Goal: Task Accomplishment & Management: Manage account settings

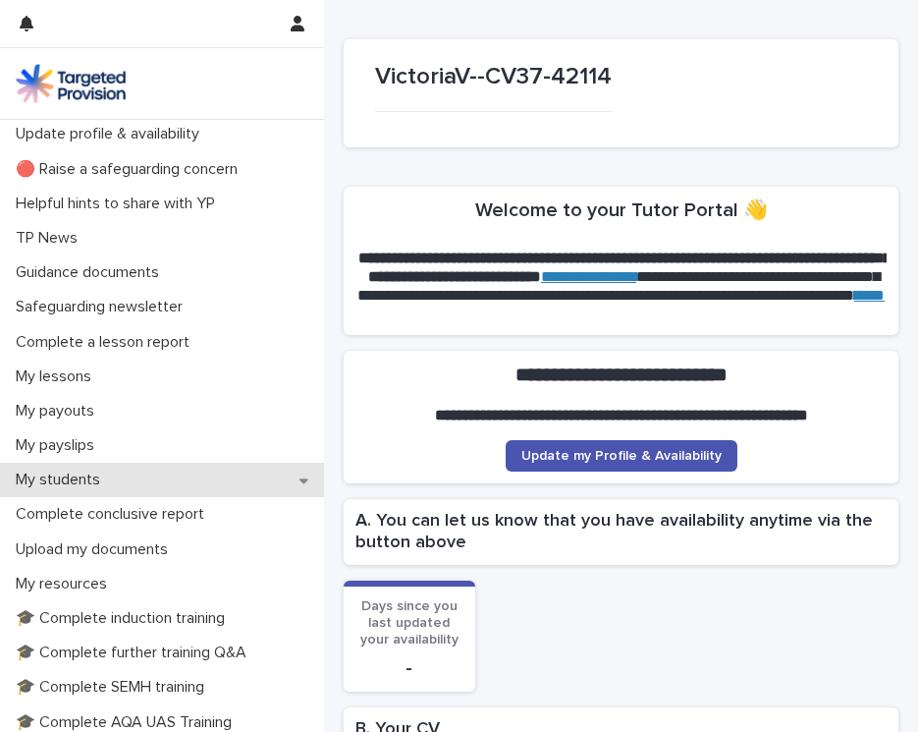
scroll to position [53, 0]
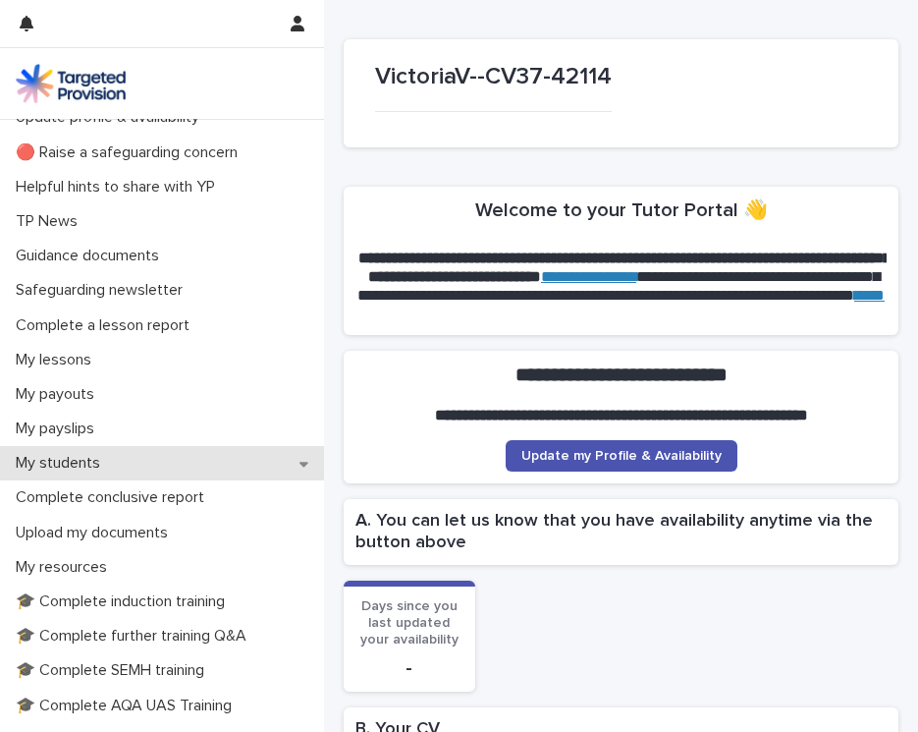
click at [75, 458] on p "My students" at bounding box center [62, 463] width 108 height 19
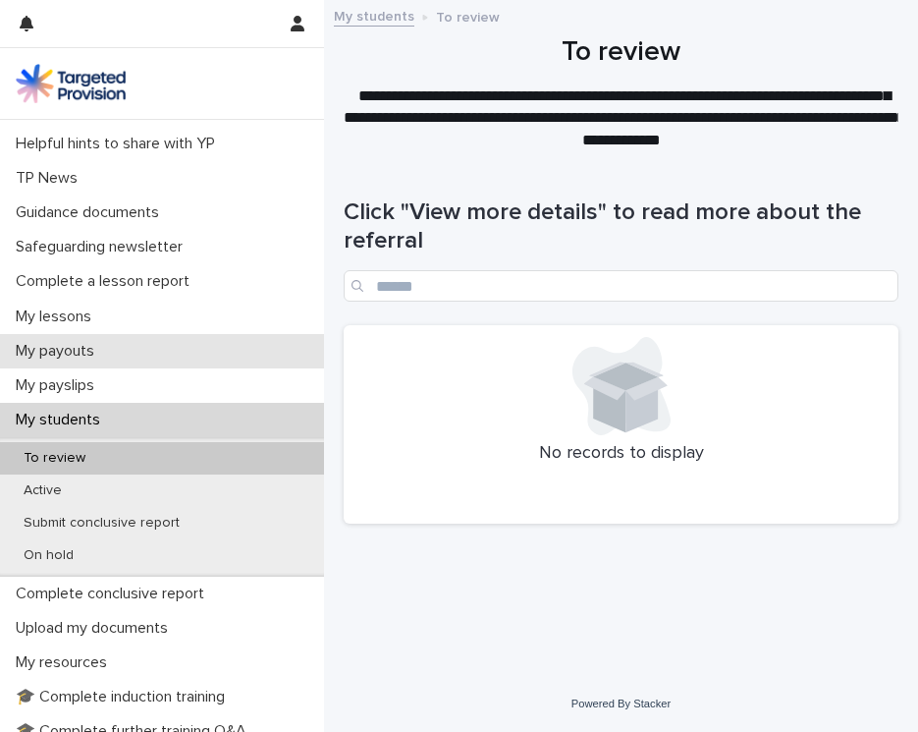
scroll to position [103, 0]
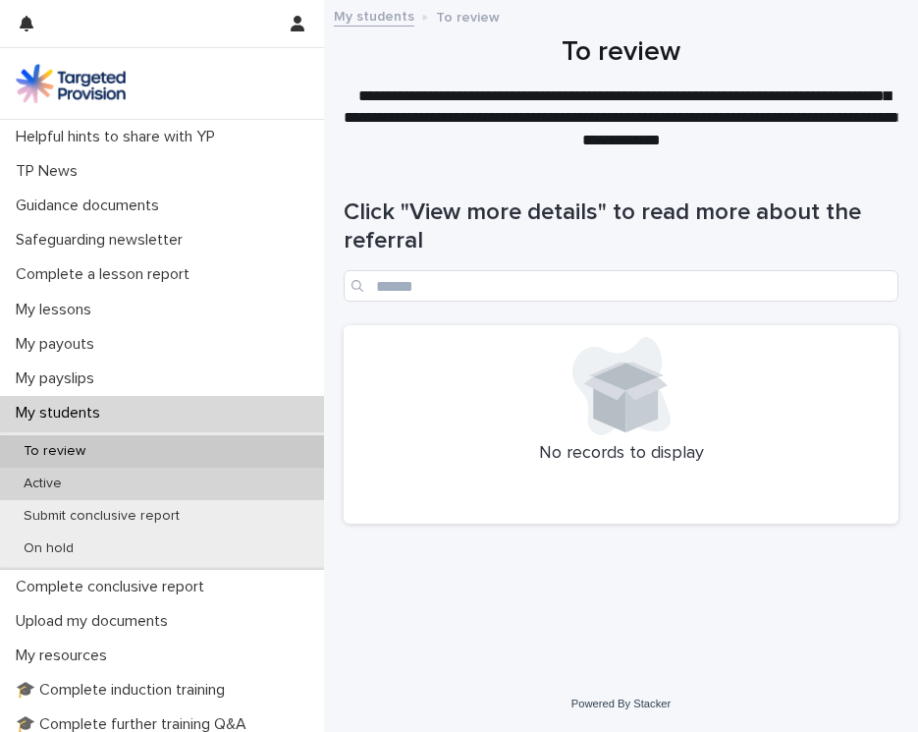
click at [50, 475] on p "Active" at bounding box center [43, 483] width 70 height 17
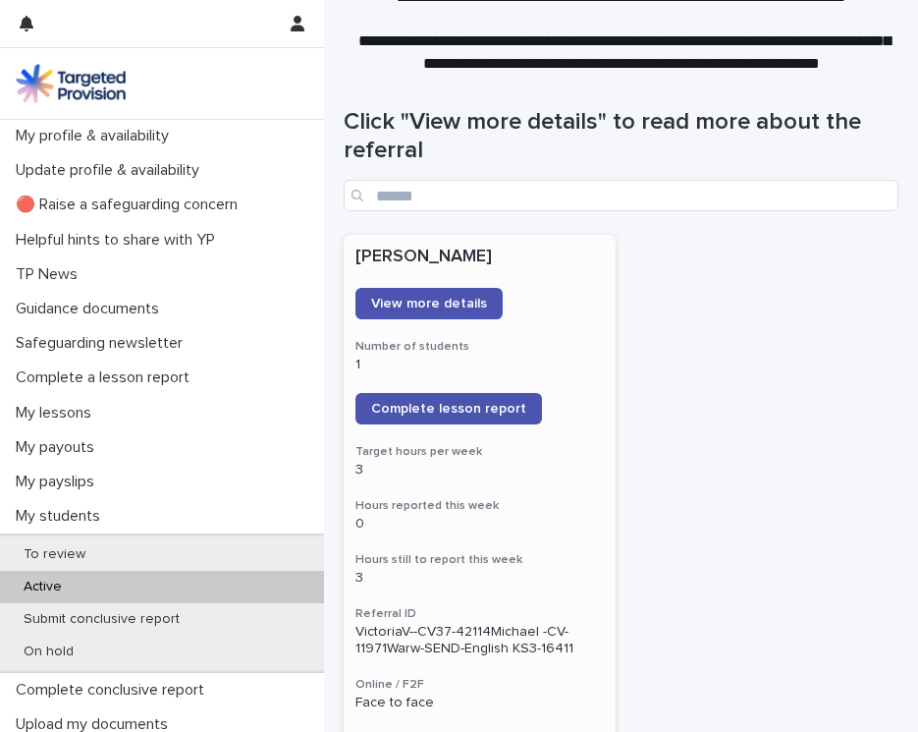
scroll to position [96, 0]
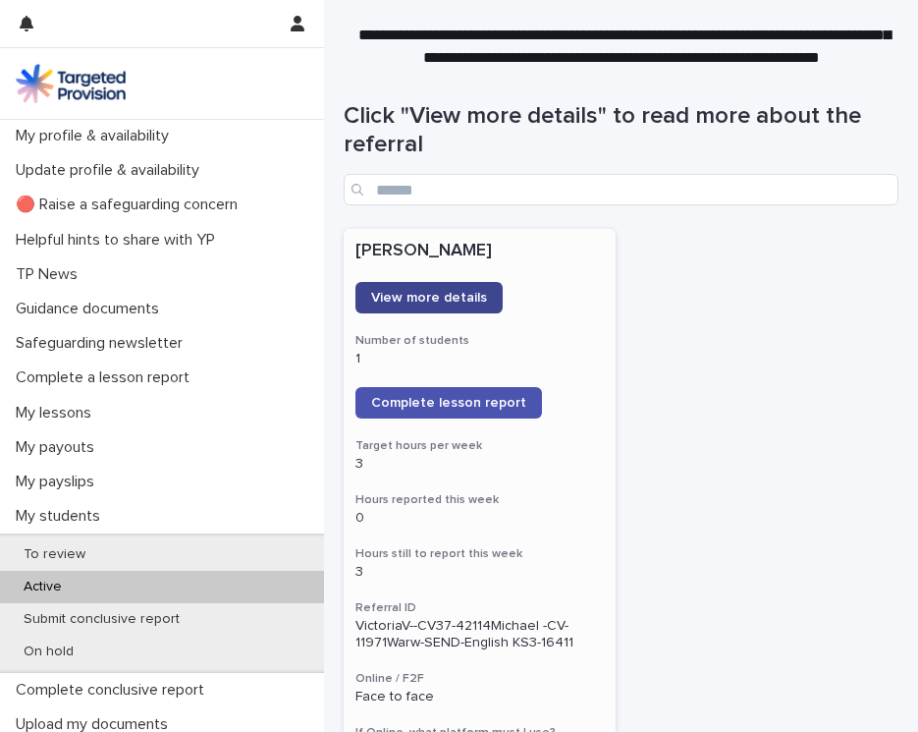
click at [449, 292] on span "View more details" at bounding box center [429, 298] width 116 height 14
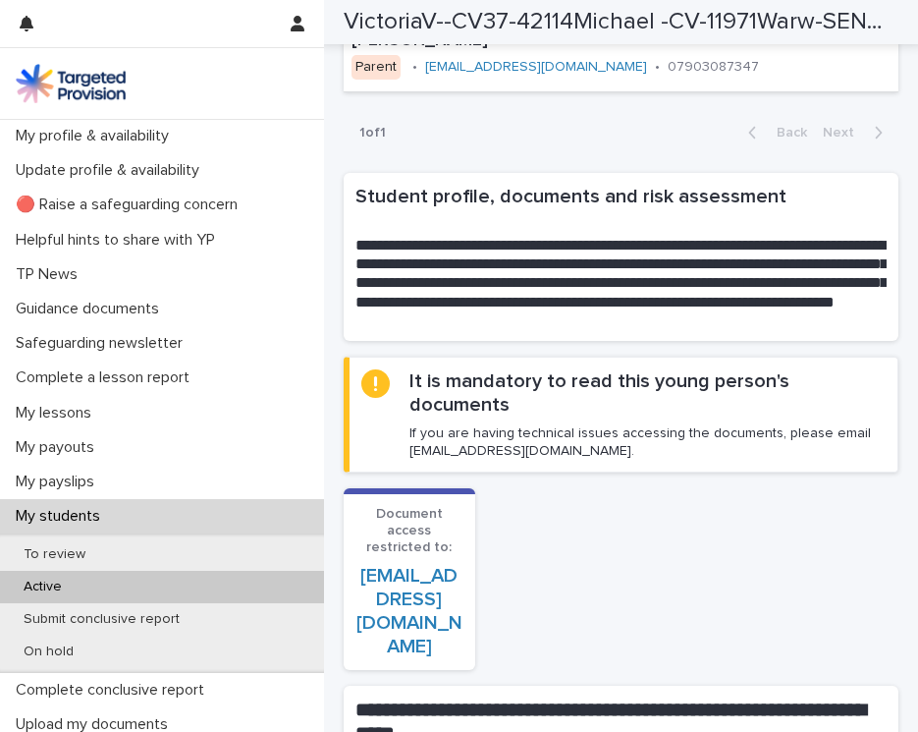
scroll to position [1517, 0]
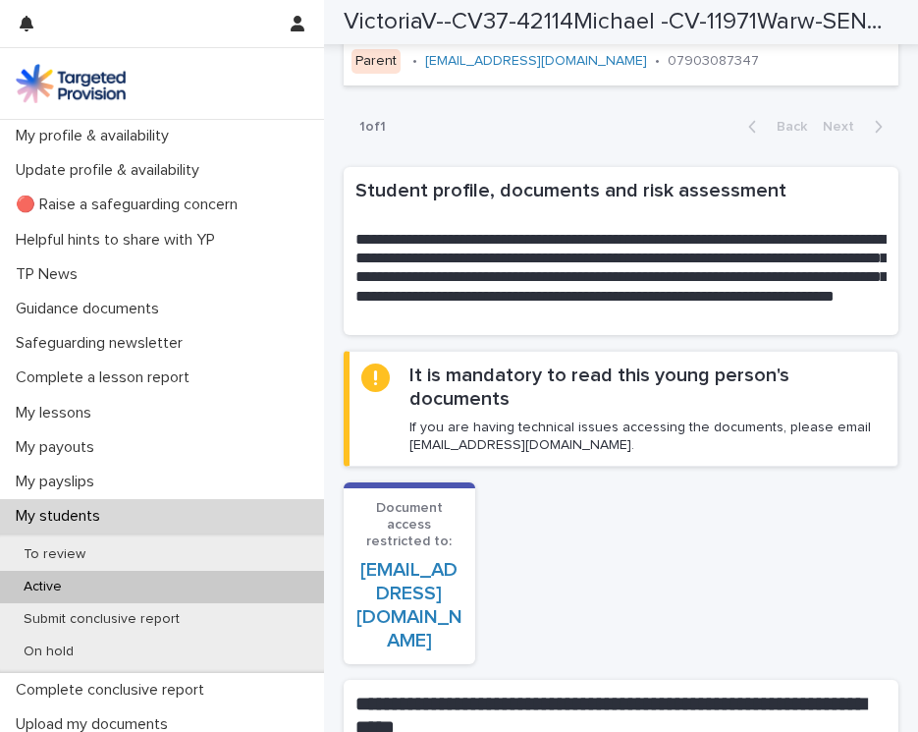
click at [407, 560] on link "[EMAIL_ADDRESS][DOMAIN_NAME]" at bounding box center [409, 605] width 106 height 90
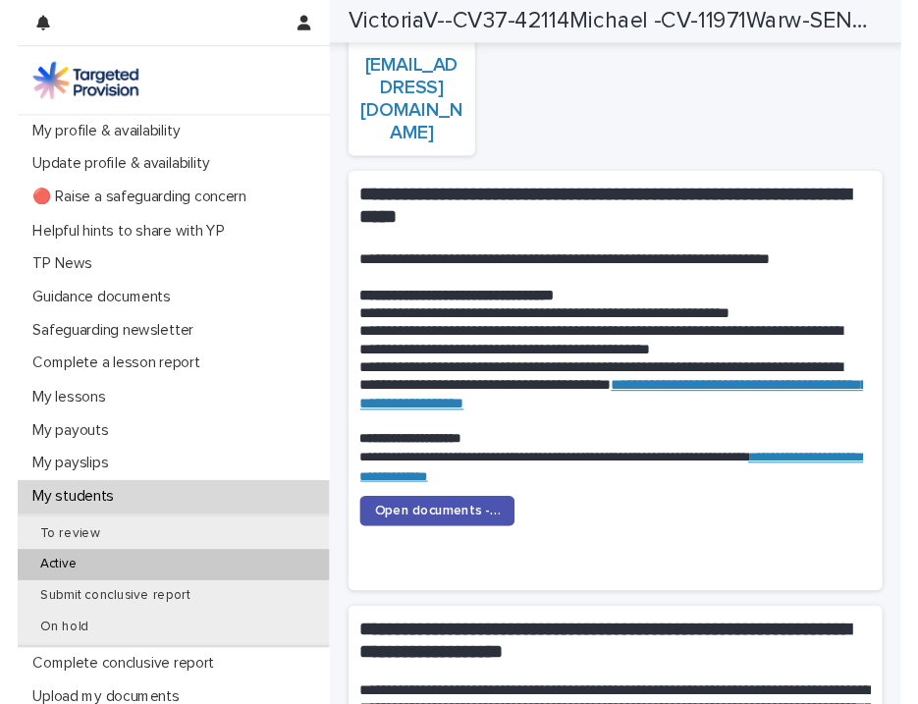
scroll to position [2024, 0]
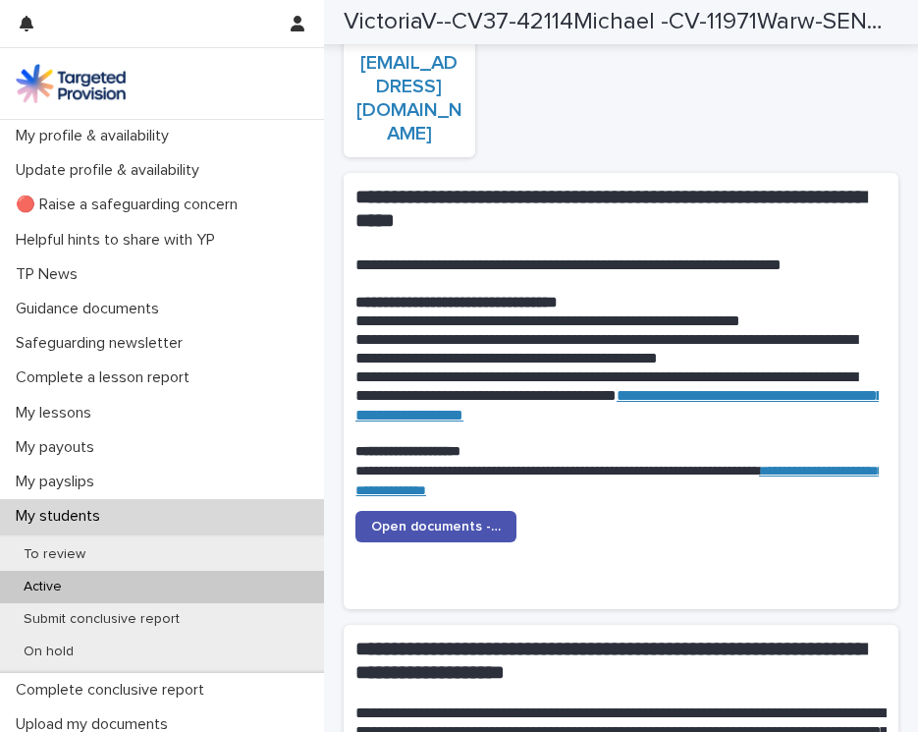
click at [451, 519] on span "Open documents - Student 1" at bounding box center [436, 526] width 130 height 14
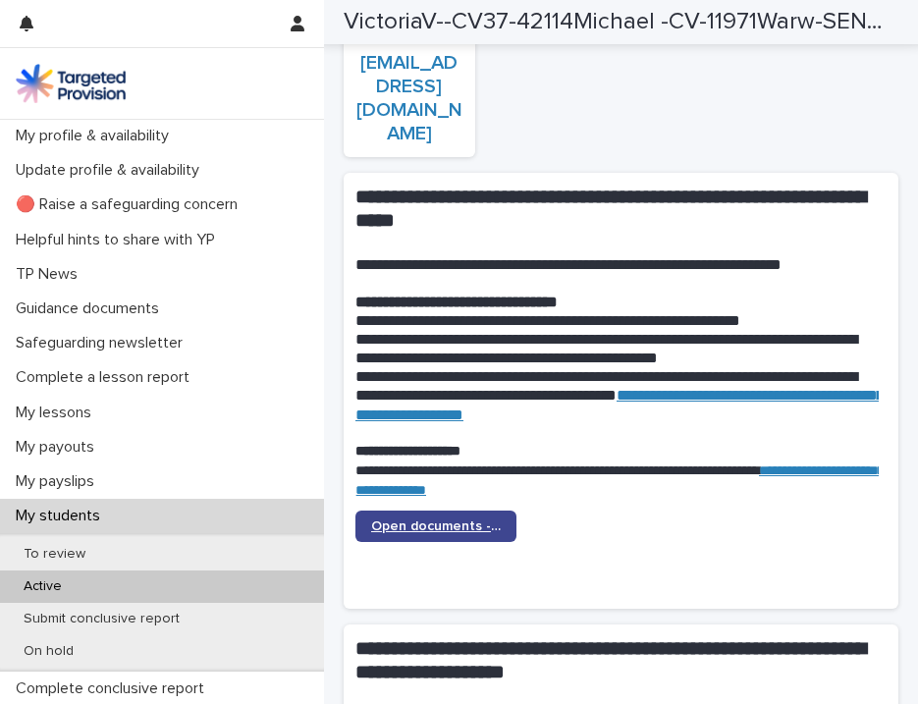
click at [428, 519] on span "Open documents - Student 1" at bounding box center [436, 526] width 130 height 14
